Goal: Information Seeking & Learning: Learn about a topic

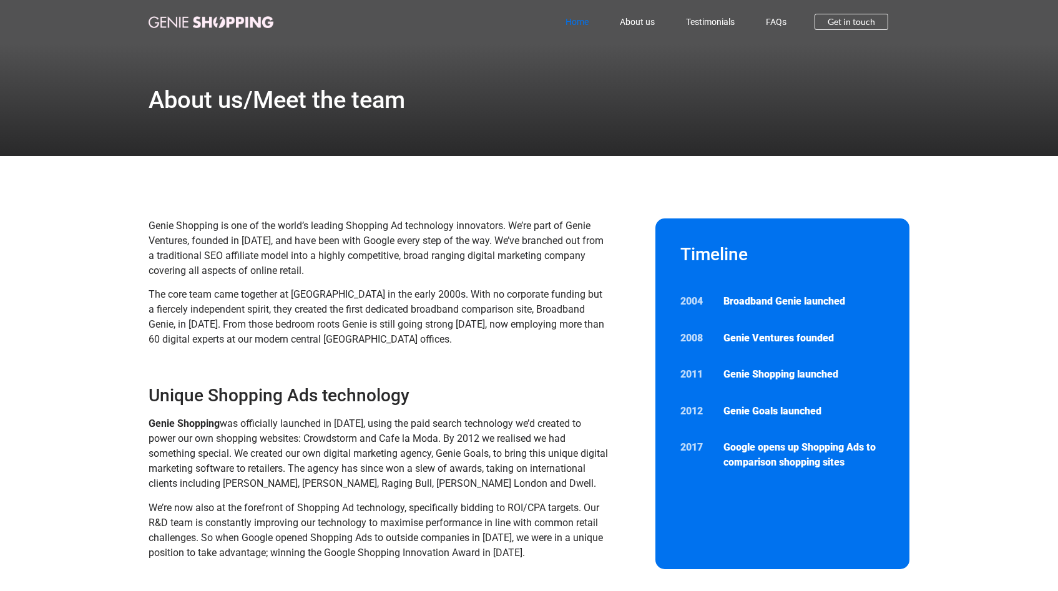
click at [574, 22] on link "Home" at bounding box center [577, 21] width 54 height 29
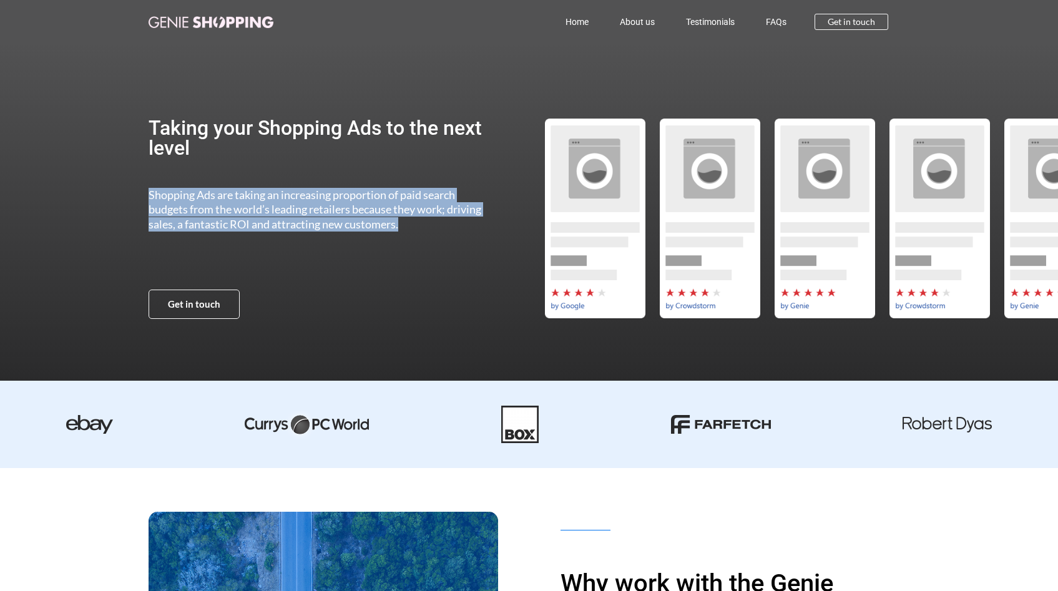
drag, startPoint x: 402, startPoint y: 232, endPoint x: 162, endPoint y: 185, distance: 244.2
click at [162, 185] on div "Taking your Shopping Ads to the next level Shopping Ads are taking an increasin…" at bounding box center [321, 219] width 345 height 350
copy span "Shopping Ads are taking an increasing proportion of paid search budgets from th…"
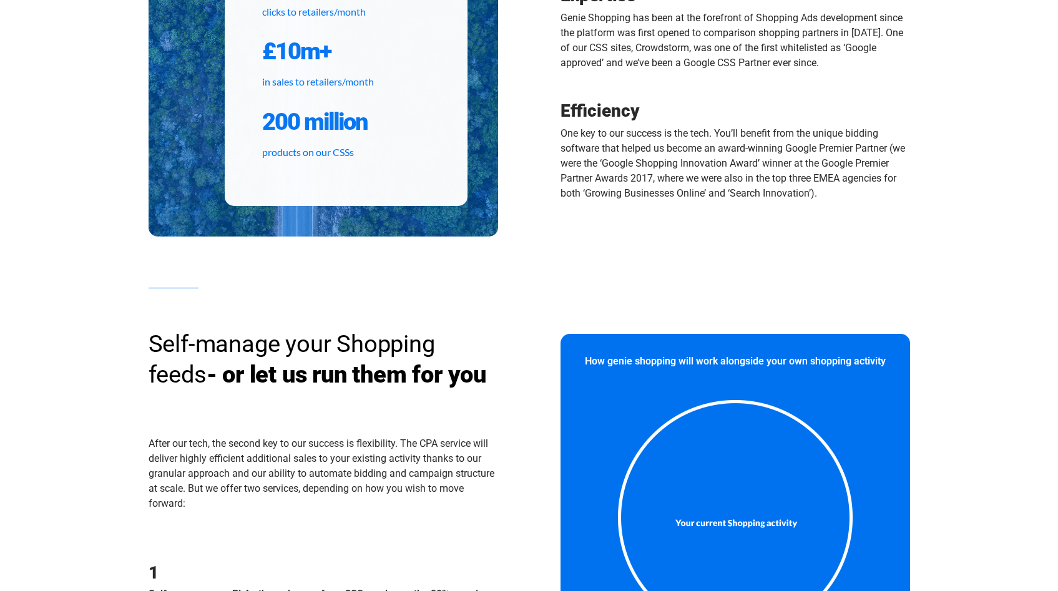
scroll to position [508, 0]
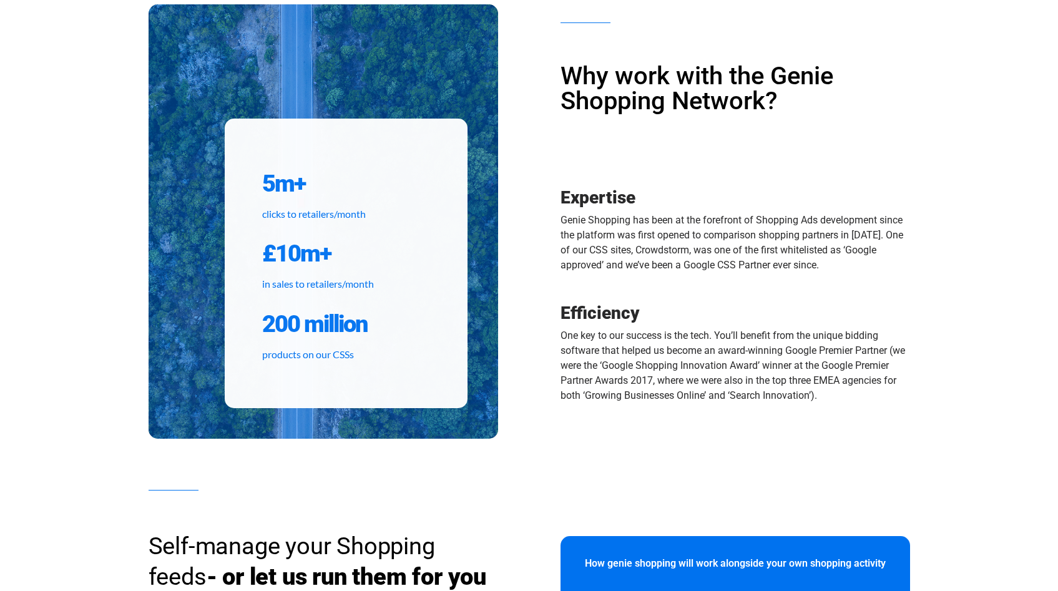
drag, startPoint x: 562, startPoint y: 220, endPoint x: 835, endPoint y: 272, distance: 277.7
click at [835, 272] on p "Genie Shopping has been at the forefront of Shopping Ads development since the …" at bounding box center [736, 243] width 350 height 60
copy p "Genie Shopping has been at the forefront of Shopping Ads development since the …"
drag, startPoint x: 888, startPoint y: 393, endPoint x: 563, endPoint y: 338, distance: 330.0
click at [563, 338] on p "One key to our success is the tech. You’ll benefit from the unique bidding soft…" at bounding box center [736, 365] width 350 height 75
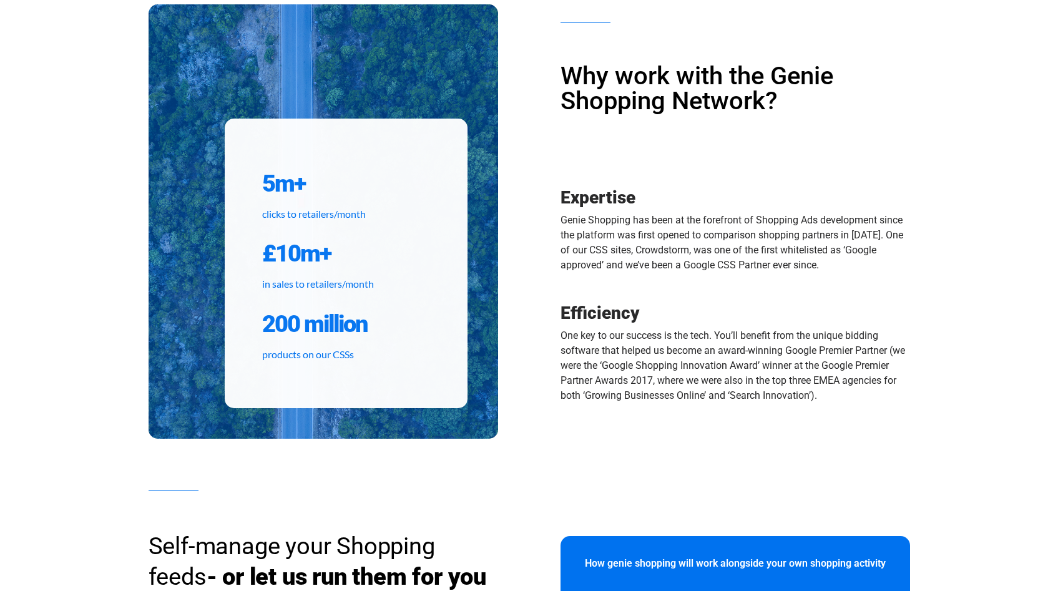
copy p "One key to our success is the tech. You’ll benefit from the unique bidding soft…"
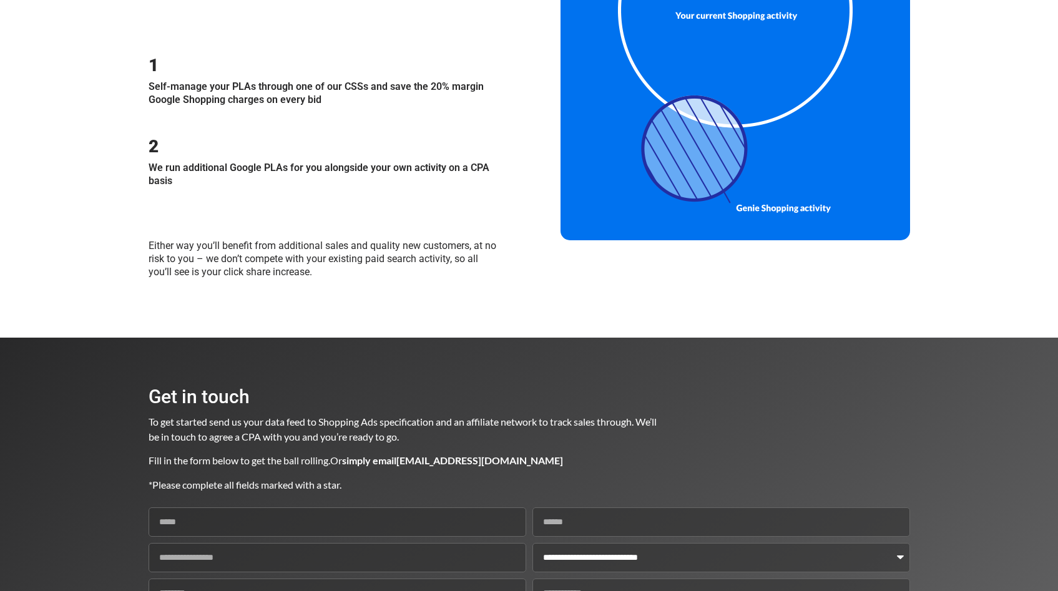
scroll to position [1437, 0]
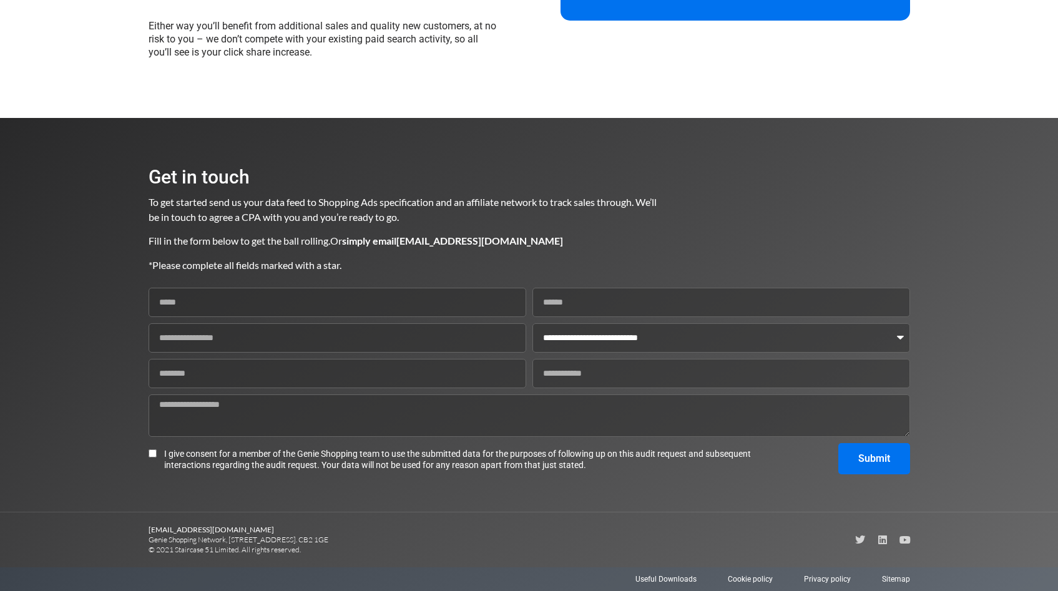
drag, startPoint x: 429, startPoint y: 219, endPoint x: 150, endPoint y: 203, distance: 279.6
click at [150, 203] on p "To get started send us your data feed to Shopping Ads specification and an affi…" at bounding box center [403, 210] width 509 height 30
copy span "To get started send us your data feed to Shopping Ads specification and an affi…"
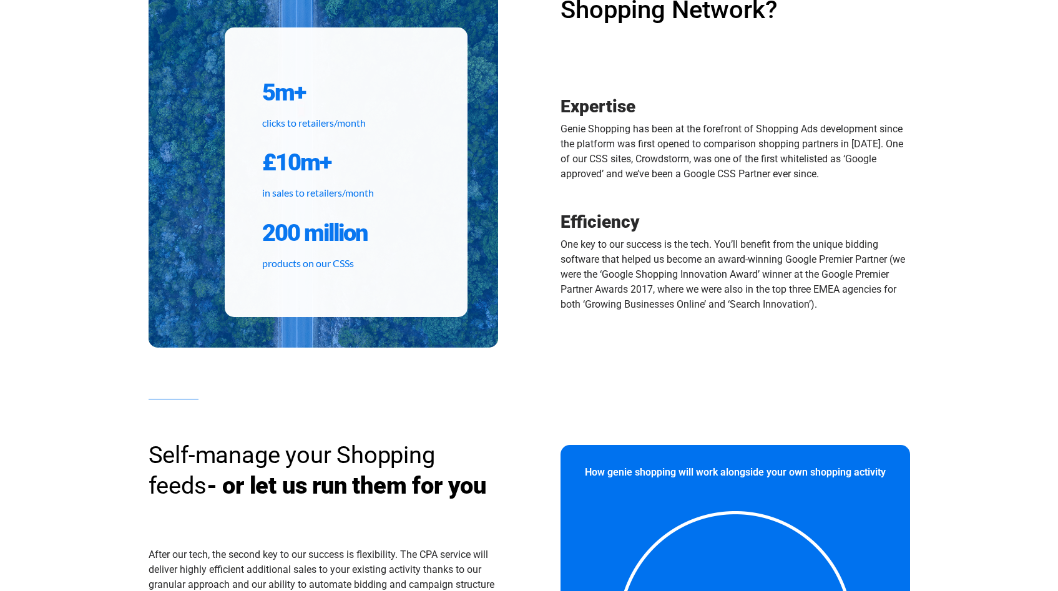
scroll to position [0, 0]
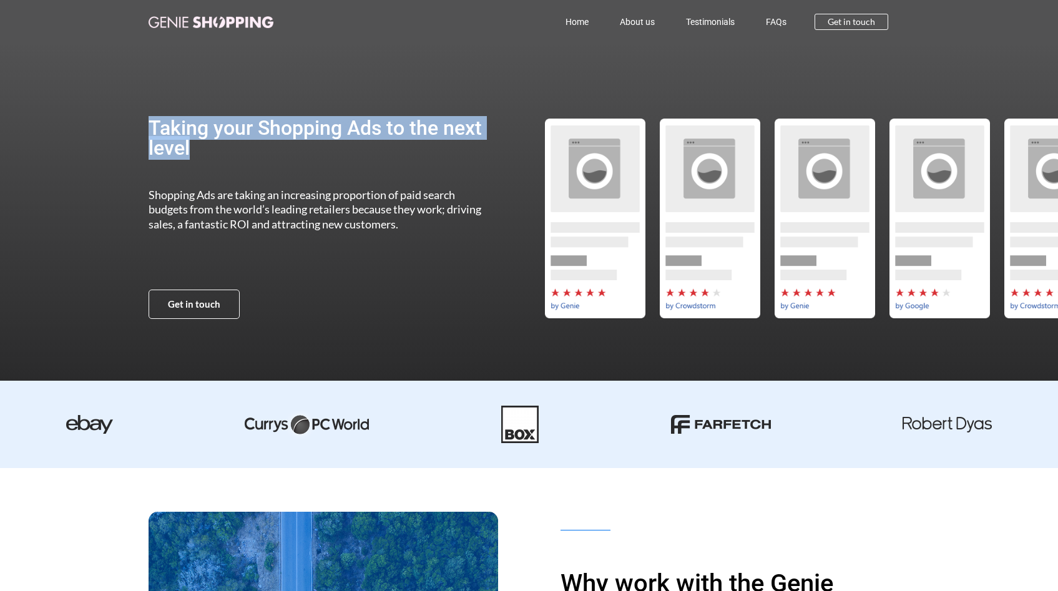
drag, startPoint x: 196, startPoint y: 156, endPoint x: 151, endPoint y: 125, distance: 54.4
click at [151, 125] on h2 "Taking your Shopping Ads to the next level" at bounding box center [321, 138] width 345 height 40
copy h2 "Taking your Shopping Ads to the next level"
